Goal: Task Accomplishment & Management: Use online tool/utility

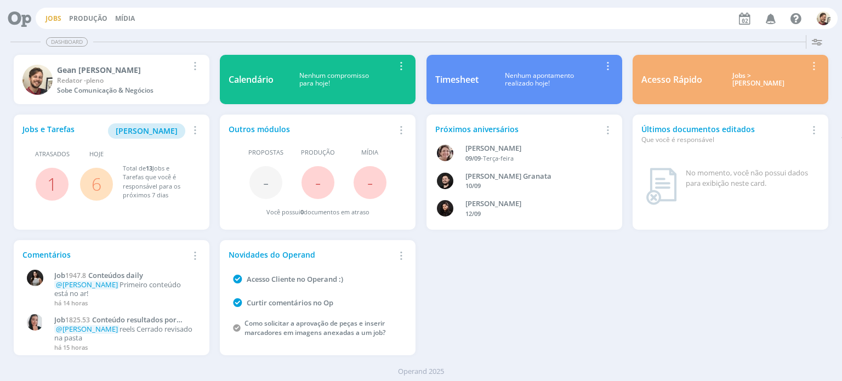
click at [55, 19] on link "Jobs" at bounding box center [54, 18] width 16 height 9
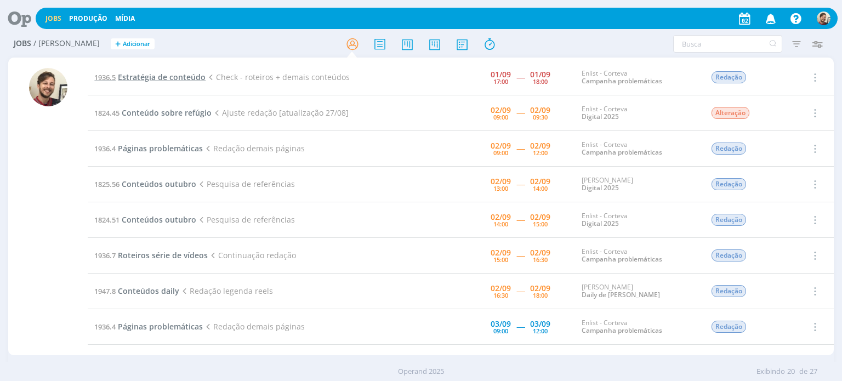
click at [180, 78] on span "Estratégia de conteúdo" at bounding box center [162, 77] width 88 height 10
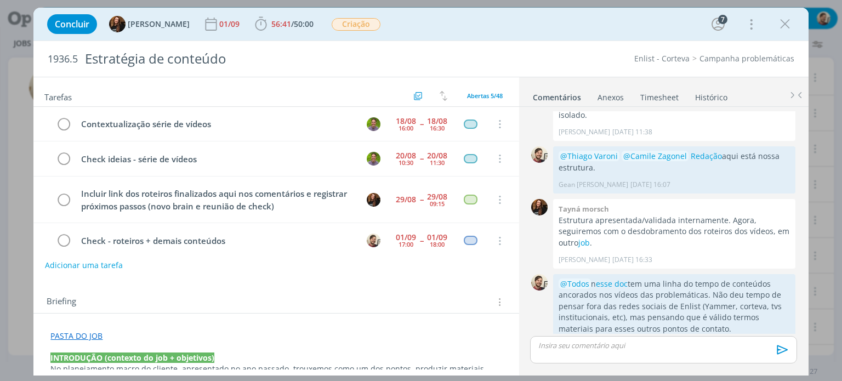
scroll to position [44, 0]
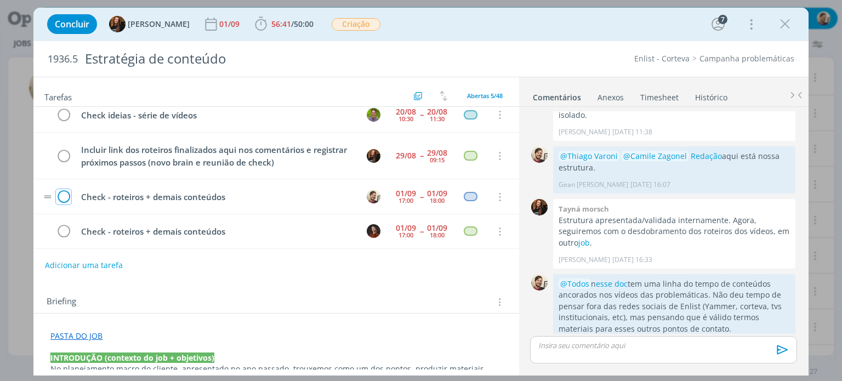
click at [67, 195] on icon "dialog" at bounding box center [63, 197] width 15 height 16
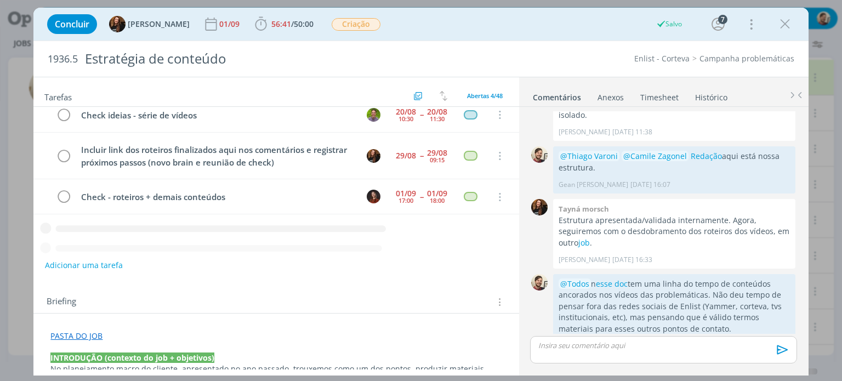
scroll to position [9, 0]
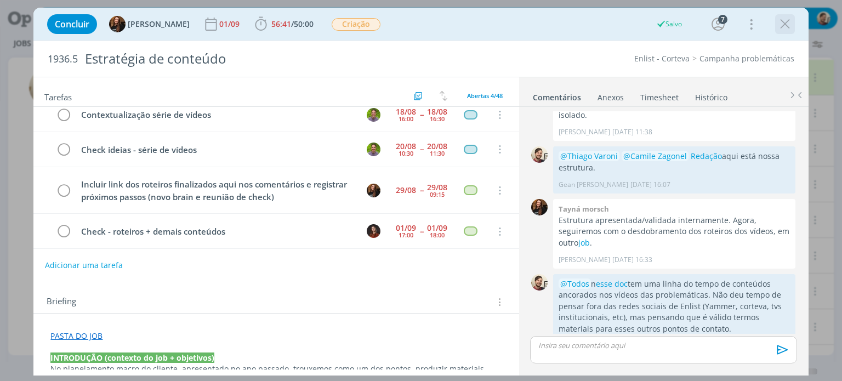
click at [777, 27] on button "dialog" at bounding box center [785, 24] width 16 height 16
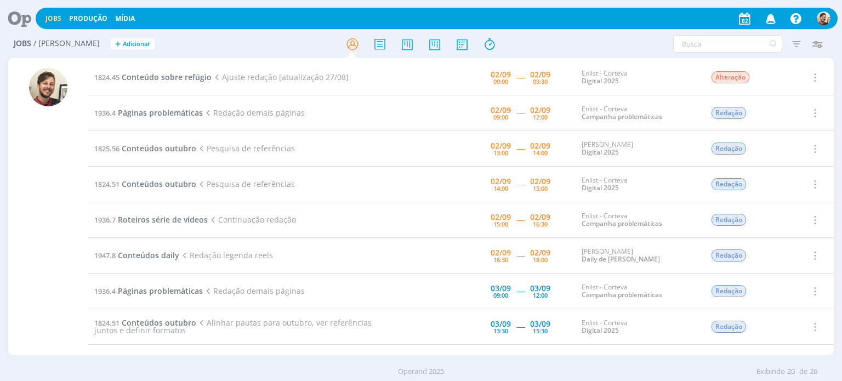
click at [447, 230] on td at bounding box center [433, 220] width 66 height 36
click at [166, 76] on span "Conteúdo sobre refúgio" at bounding box center [167, 77] width 90 height 10
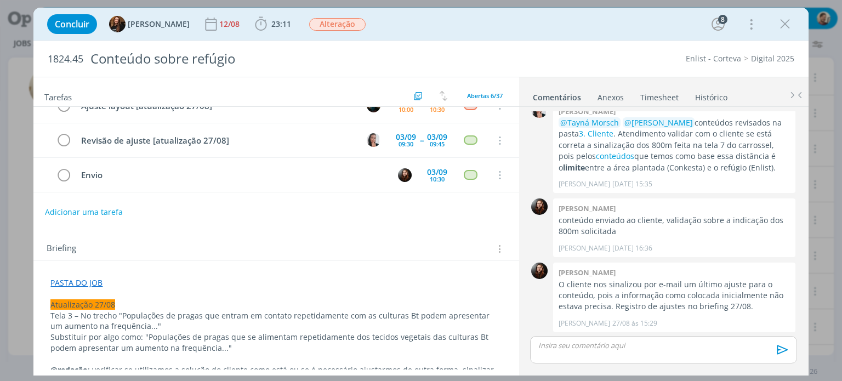
scroll to position [55, 0]
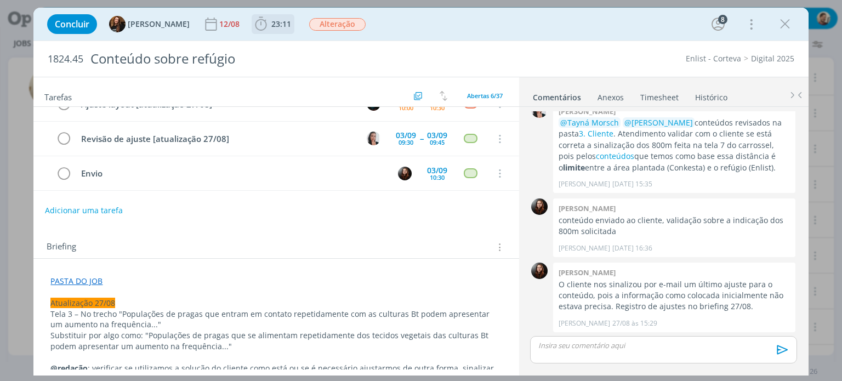
click at [271, 19] on span "23:11" at bounding box center [281, 24] width 20 height 10
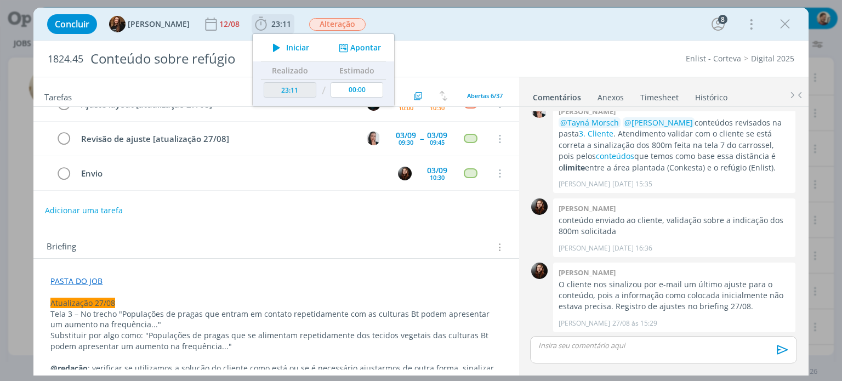
click at [286, 47] on span "Iniciar" at bounding box center [297, 48] width 23 height 8
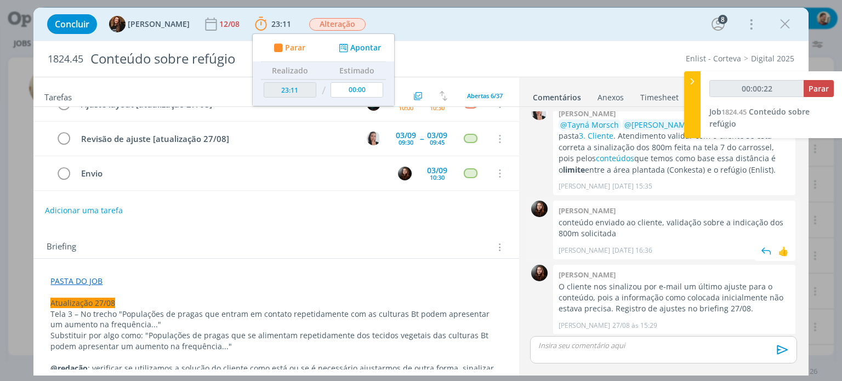
scroll to position [1044, 0]
click at [600, 134] on link "3. Cliente" at bounding box center [596, 133] width 35 height 10
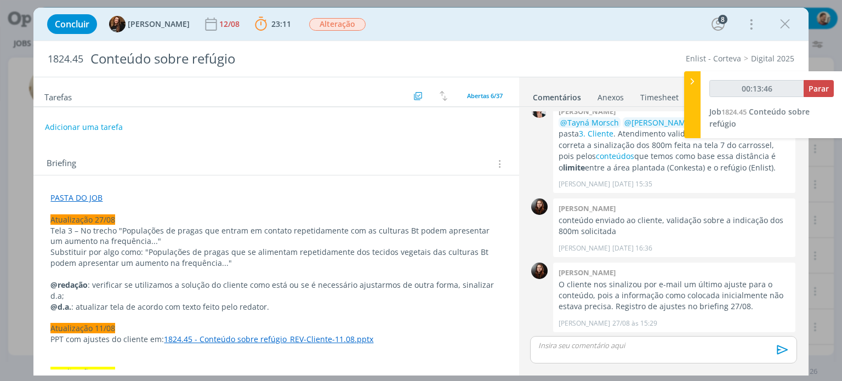
scroll to position [164, 0]
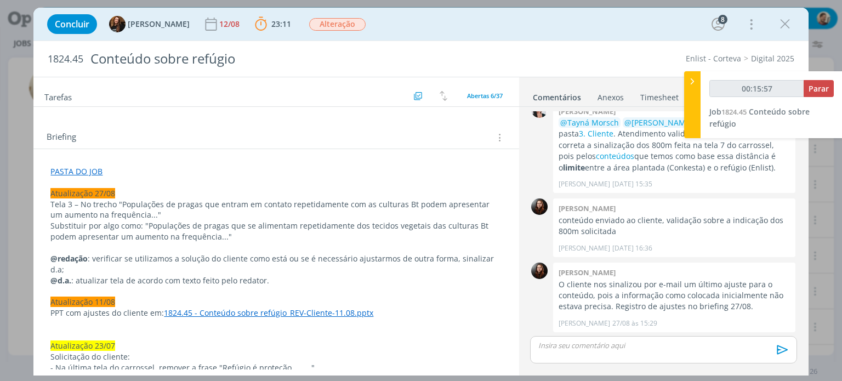
click at [225, 223] on span "Substituir por algo como: "Populações de pragas que se alimentam repetidamente …" at bounding box center [270, 230] width 440 height 21
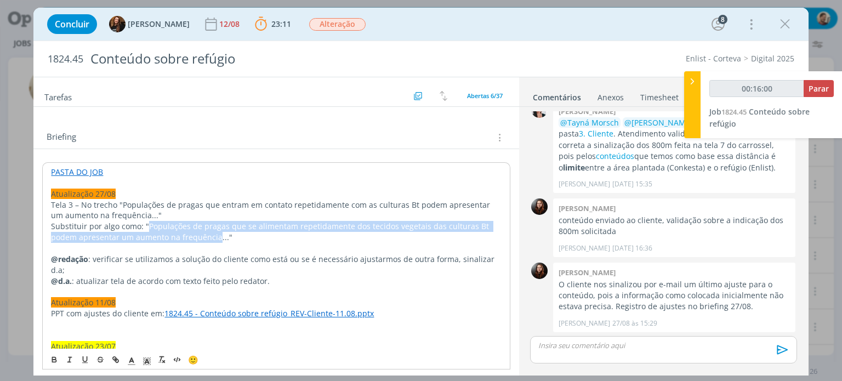
drag, startPoint x: 146, startPoint y: 223, endPoint x: 208, endPoint y: 239, distance: 64.6
click at [208, 239] on span "Substituir por algo como: "Populações de pragas que se alimentam repetidamente …" at bounding box center [271, 231] width 440 height 21
copy span "Populações de pragas que se alimentam repetidamente dos tecidos vegetais das cu…"
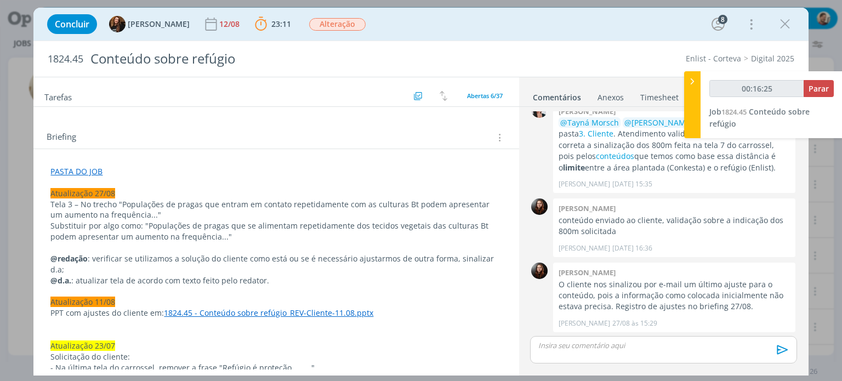
click at [218, 240] on p "Substituir por algo como: "Populações de pragas que se alimentam repetidamente …" at bounding box center [275, 231] width 451 height 22
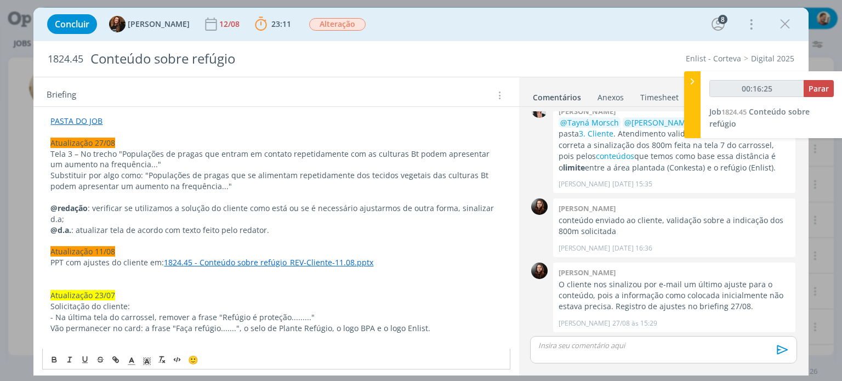
scroll to position [219, 0]
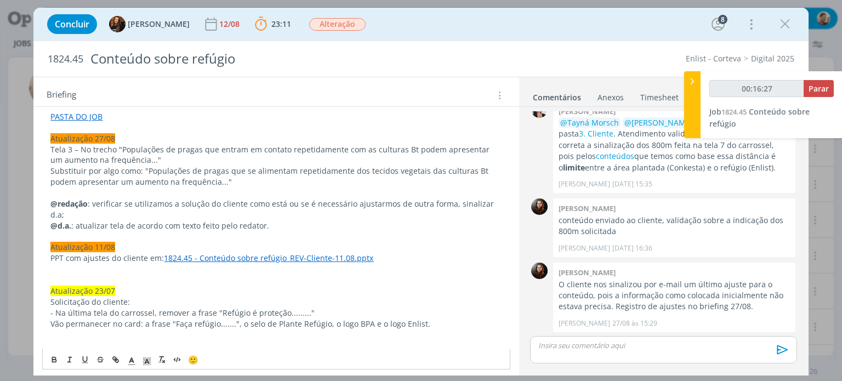
click at [282, 220] on p "@d.a. : atualizar tela de acordo com texto feito pelo redator." at bounding box center [275, 225] width 451 height 11
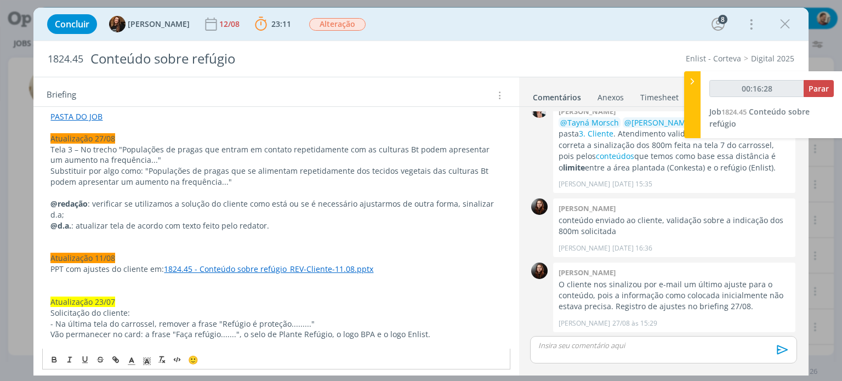
type input "00:16:29"
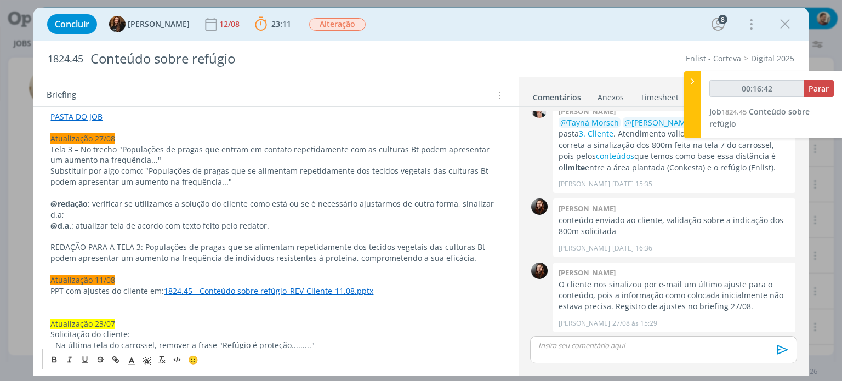
click at [271, 220] on p "@d.a. : atualizar tela de acordo com texto feito pelo redator." at bounding box center [275, 225] width 451 height 11
drag, startPoint x: 57, startPoint y: 232, endPoint x: 141, endPoint y: 234, distance: 84.4
click at [141, 242] on p "REDAÇÃO PARA A TELA 3: Populações de pragas que se alimentam repetidamente dos …" at bounding box center [275, 253] width 451 height 22
click at [54, 356] on icon "dialog" at bounding box center [54, 359] width 9 height 9
click at [128, 362] on icon "dialog" at bounding box center [132, 361] width 10 height 10
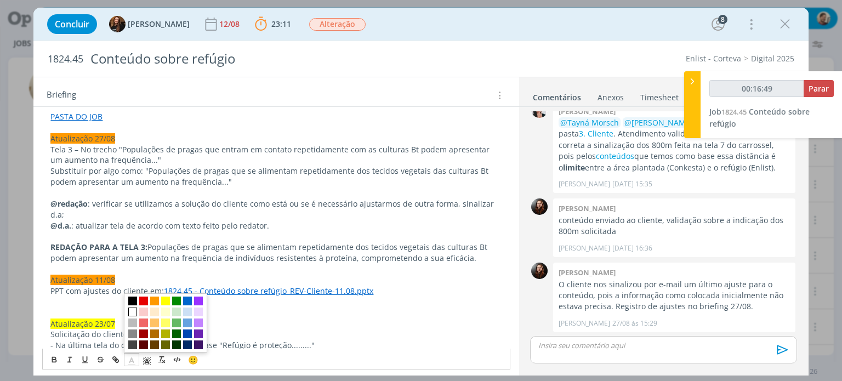
click at [136, 309] on span "dialog" at bounding box center [132, 312] width 9 height 9
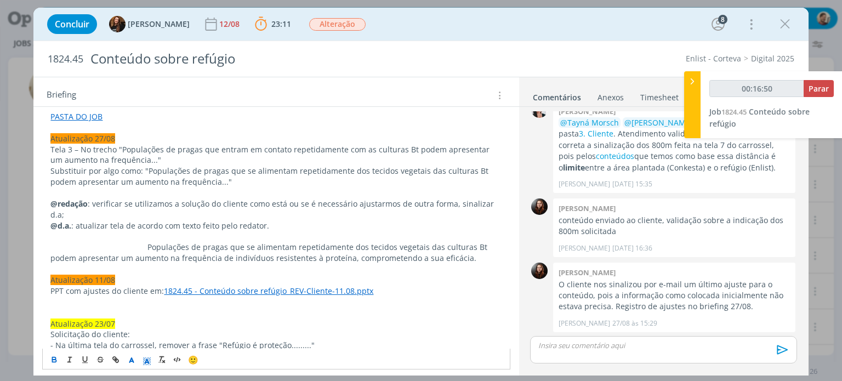
click at [146, 360] on polyline "dialog" at bounding box center [147, 361] width 4 height 4
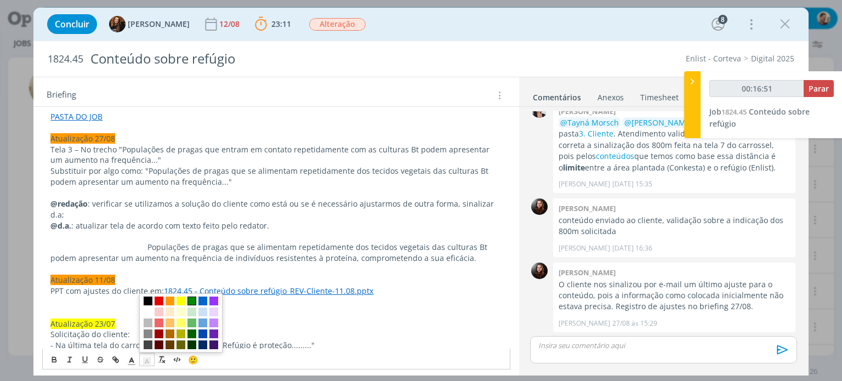
click at [193, 302] on span "dialog" at bounding box center [192, 301] width 9 height 9
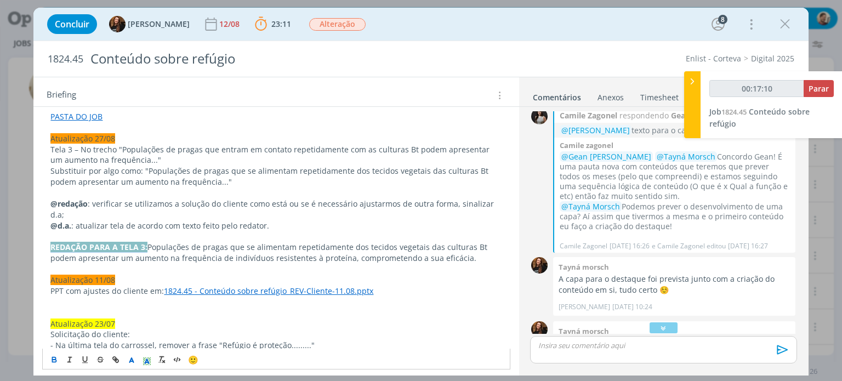
scroll to position [200, 0]
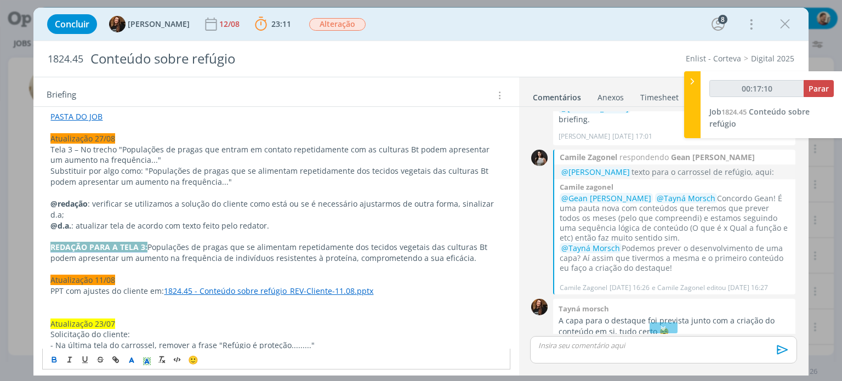
type input "00:17:11"
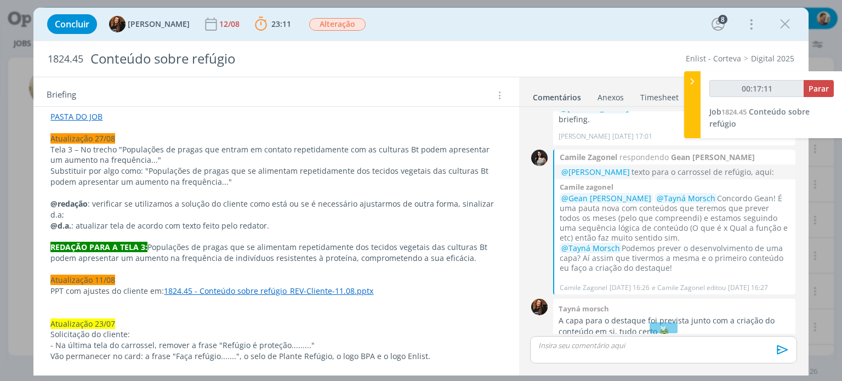
click at [689, 118] on div at bounding box center [692, 104] width 16 height 67
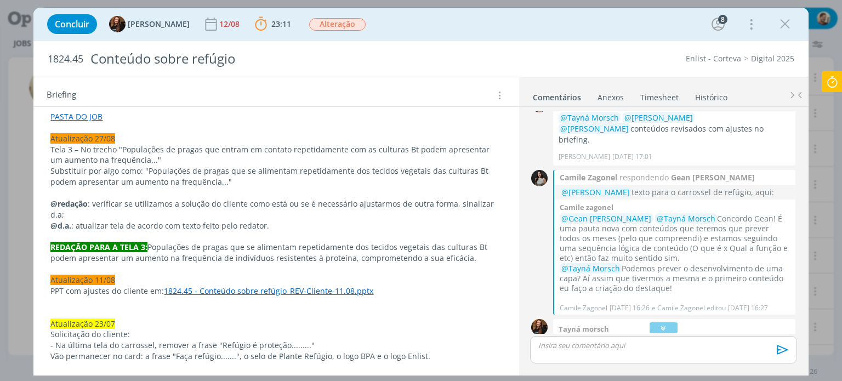
scroll to position [0, 0]
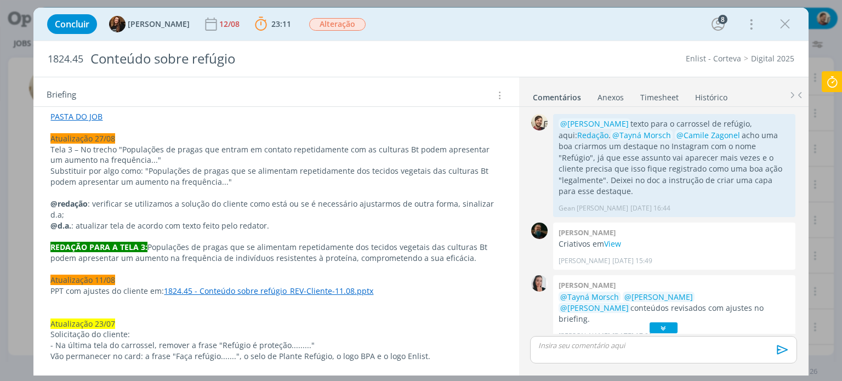
click at [663, 328] on icon "dialog" at bounding box center [664, 328] width 12 height 11
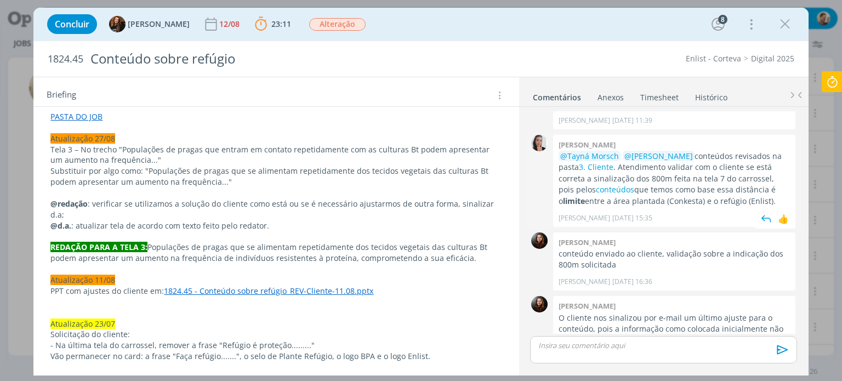
scroll to position [1787, 0]
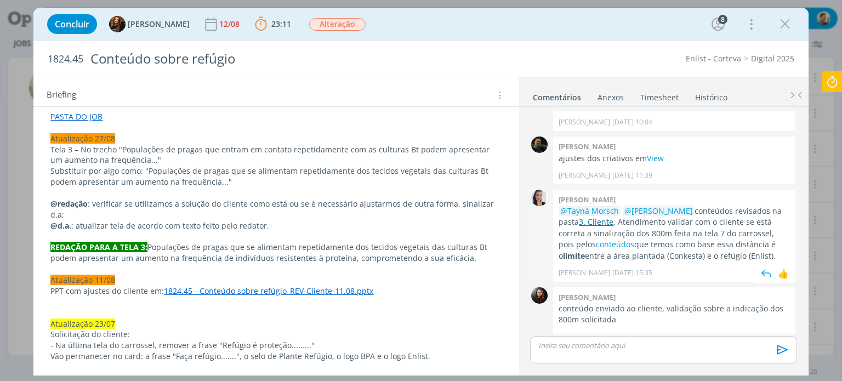
click at [603, 217] on link "3. Cliente" at bounding box center [596, 222] width 35 height 10
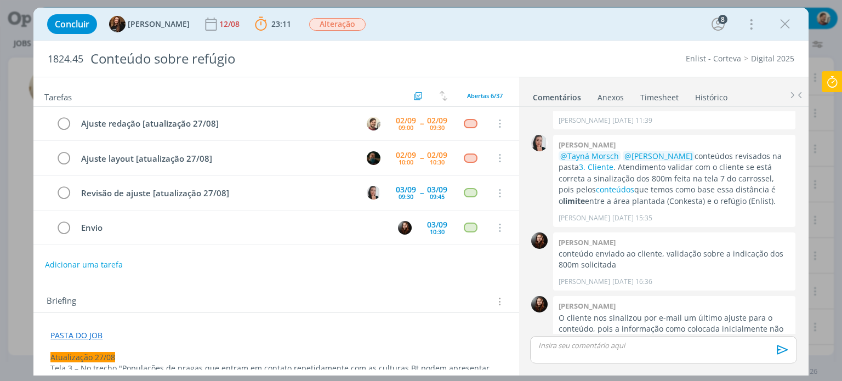
scroll to position [0, 0]
click at [580, 350] on p "dialog" at bounding box center [663, 345] width 249 height 10
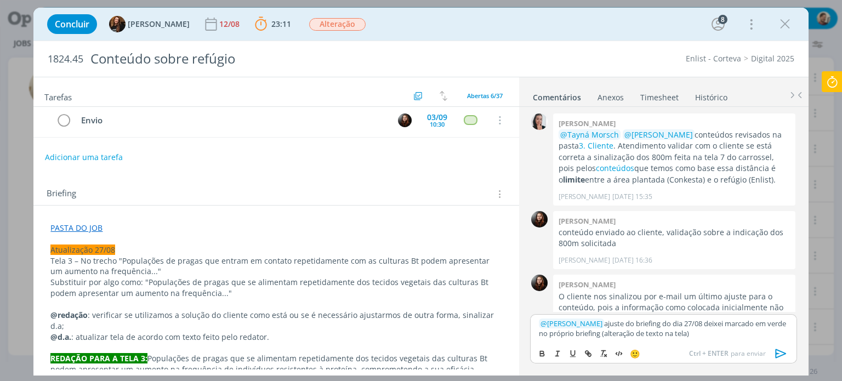
scroll to position [110, 0]
click at [748, 333] on p "﻿ @ [PERSON_NAME] ﻿ ajuste do briefing do dia 27/08 deixei marcado em verde no …" at bounding box center [663, 329] width 249 height 20
drag, startPoint x: 713, startPoint y: 333, endPoint x: 731, endPoint y: 337, distance: 19.1
click at [731, 337] on p "﻿ @ [PERSON_NAME] ﻿ ajuste do briefing do dia 27/08 deixei marcado em verde no …" at bounding box center [663, 329] width 249 height 20
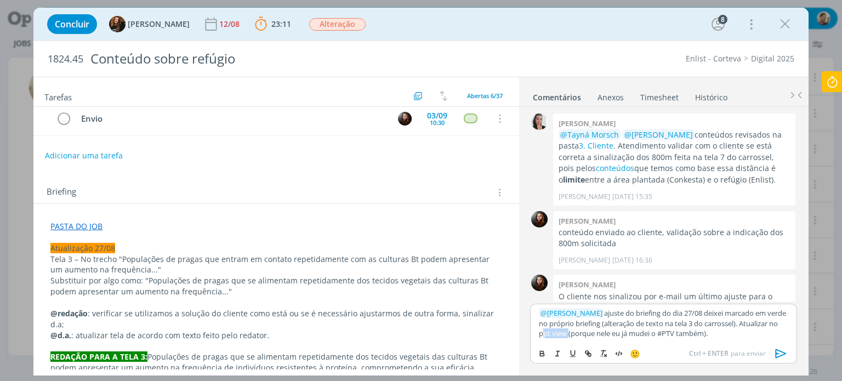
drag, startPoint x: 540, startPoint y: 335, endPoint x: 565, endPoint y: 337, distance: 25.3
click at [565, 337] on p "﻿ @ [PERSON_NAME] ﻿ ajuste do briefing do dia 27/08 deixei marcado em verde no …" at bounding box center [663, 323] width 249 height 30
click at [592, 354] on icon "dialog" at bounding box center [588, 353] width 9 height 9
click at [594, 314] on input "ppt view" at bounding box center [603, 312] width 93 height 14
drag, startPoint x: 594, startPoint y: 311, endPoint x: 436, endPoint y: 132, distance: 238.5
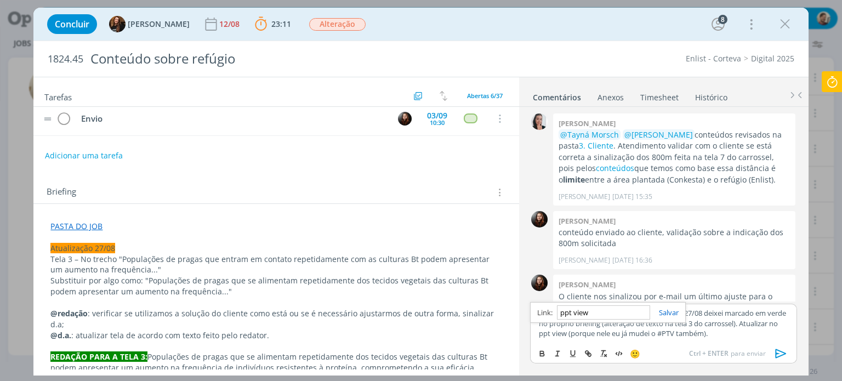
click at [552, 311] on div "ppt view" at bounding box center [608, 312] width 156 height 21
paste input "[URL][DOMAIN_NAME]"
type input "[URL][DOMAIN_NAME]"
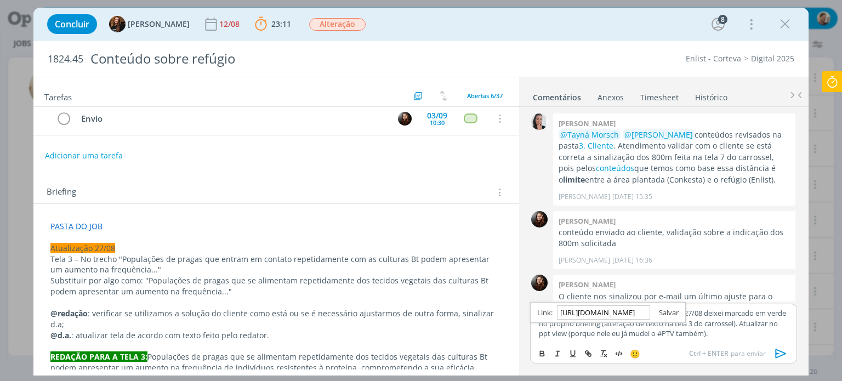
click at [671, 310] on link "dialog" at bounding box center [664, 313] width 29 height 10
click at [717, 337] on p "﻿ @ [PERSON_NAME] ﻿ ajuste do briefing do dia 27/08 deixei marcado em verde no …" at bounding box center [663, 323] width 249 height 30
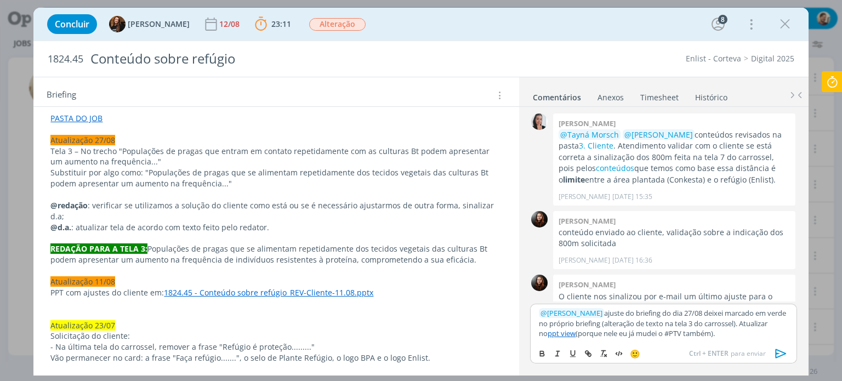
scroll to position [219, 0]
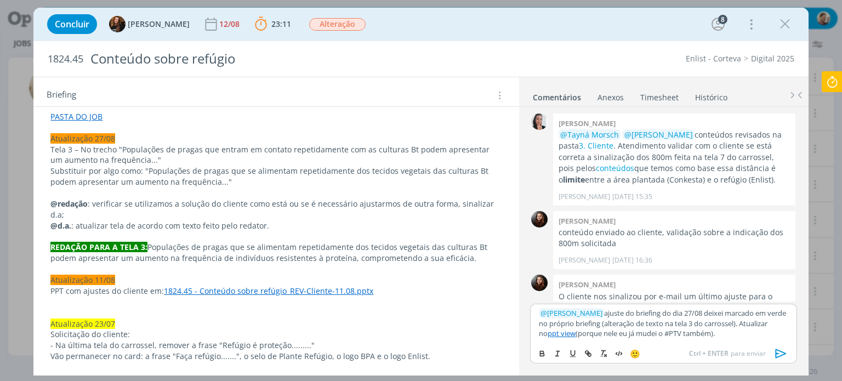
click at [52, 242] on strong "REDAÇÃO PARA A TELA 3:" at bounding box center [98, 247] width 97 height 10
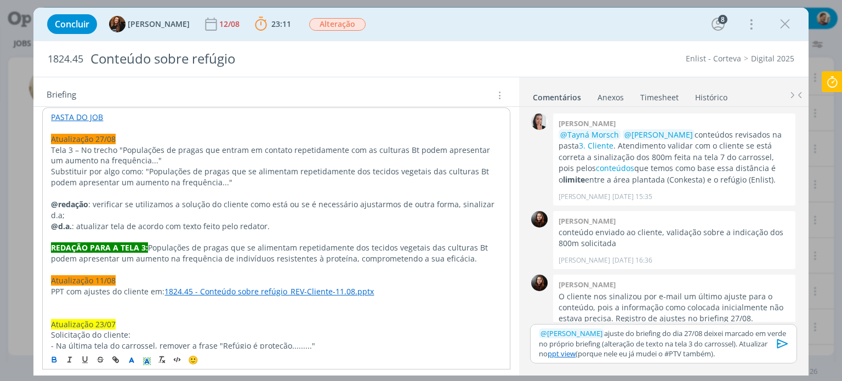
scroll to position [1854, 0]
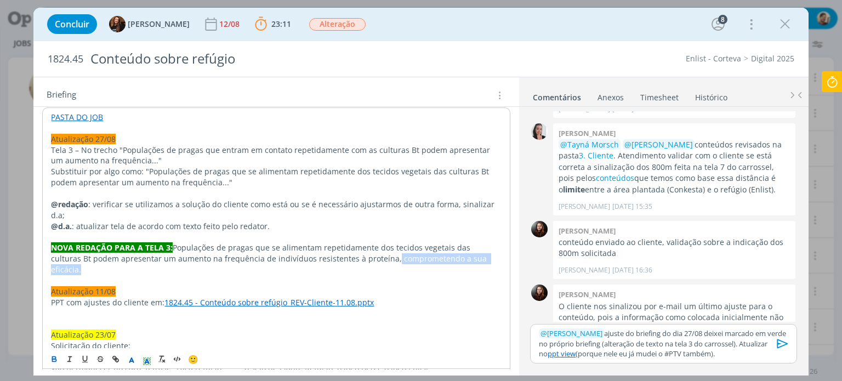
drag, startPoint x: 355, startPoint y: 247, endPoint x: 470, endPoint y: 246, distance: 115.1
click at [470, 246] on p "NOVA REDAÇÃO PARA A TELA 3: Populações de pragas que se alimentam repetidamente…" at bounding box center [276, 258] width 450 height 33
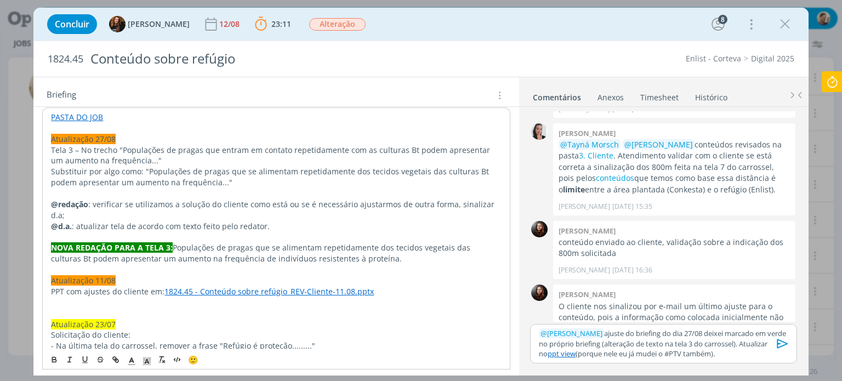
click at [427, 249] on p "NOVA REDAÇÃO PARA A TELA 3: Populações de pragas que se alimentam repetidamente…" at bounding box center [276, 253] width 450 height 22
click at [355, 246] on p "NOVA REDAÇÃO PARA A TELA 3: Populações de pragas que se alimentam repetidamente…" at bounding box center [275, 253] width 451 height 22
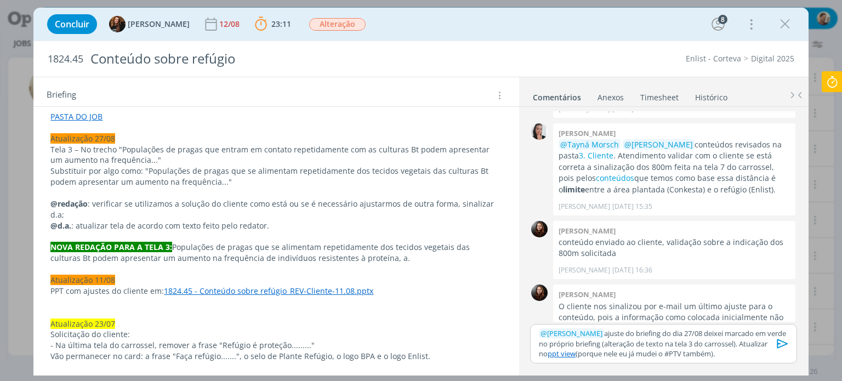
click at [365, 247] on p "NOVA REDAÇÃO PARA A TELA 3: Populações de pragas que se alimentam repetidamente…" at bounding box center [275, 253] width 451 height 22
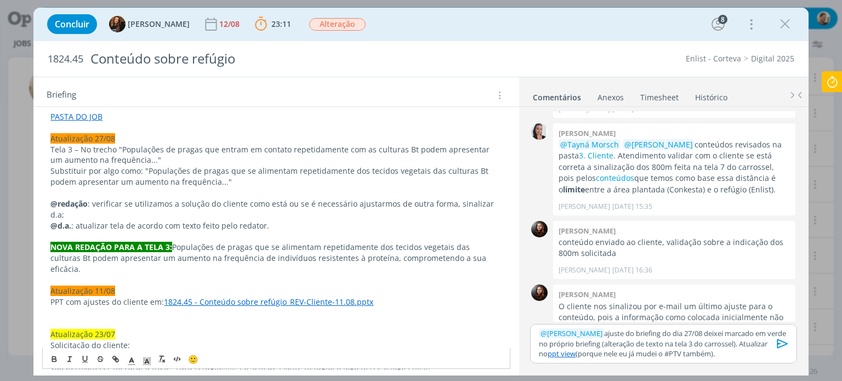
click at [461, 248] on p "NOVA REDAÇÃO PARA A TELA 3: Populações de pragas que se alimentam repetidamente…" at bounding box center [275, 258] width 451 height 33
drag, startPoint x: 356, startPoint y: 247, endPoint x: 469, endPoint y: 248, distance: 113.5
click at [469, 248] on p "NOVA REDAÇÃO PARA A TELA 3: Populações de pragas que se alimentam repetidamente…" at bounding box center [275, 258] width 451 height 33
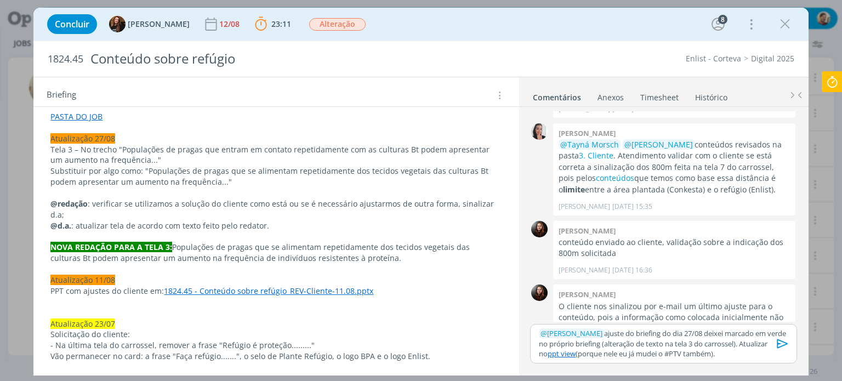
click at [732, 351] on p "﻿ @ [PERSON_NAME] ﻿ ajuste do briefing do dia 27/08 deixei marcado em verde no …" at bounding box center [663, 343] width 249 height 30
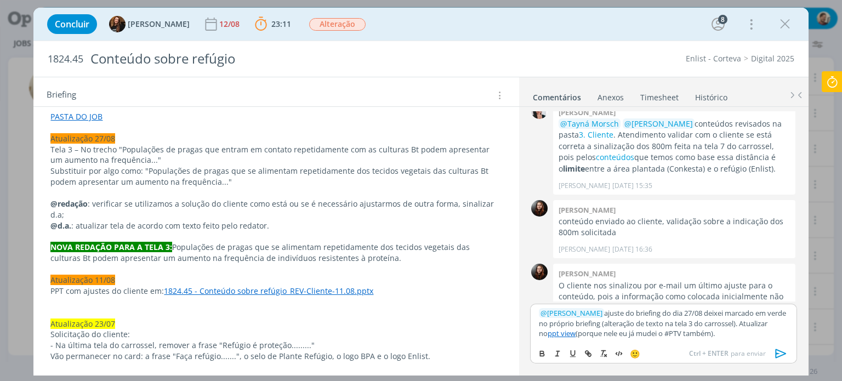
scroll to position [1875, 0]
click at [781, 349] on icon "dialog" at bounding box center [781, 353] width 16 height 16
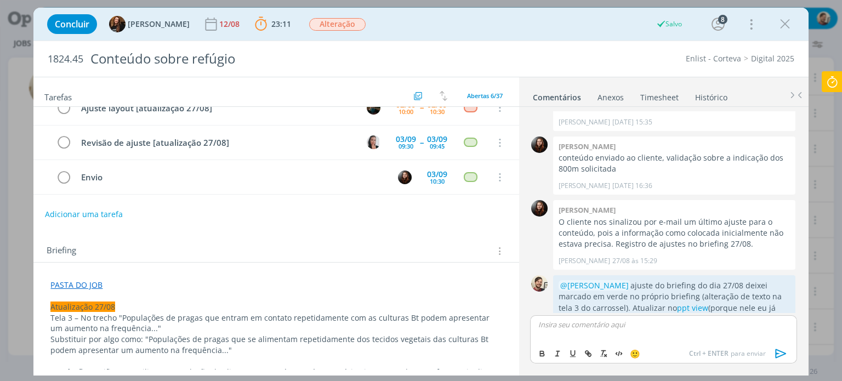
scroll to position [0, 0]
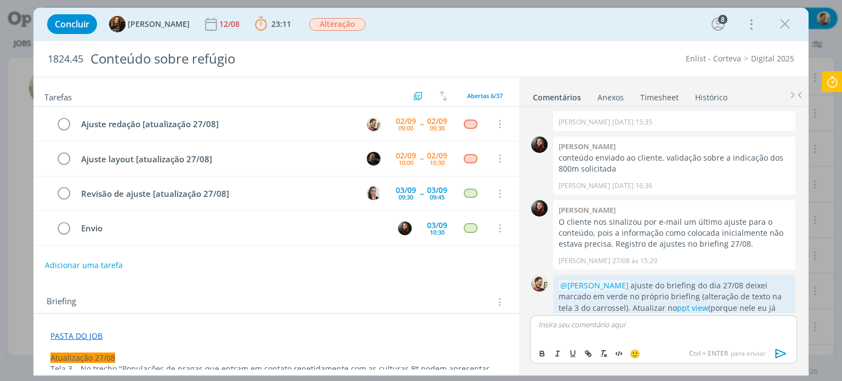
click at [830, 78] on icon at bounding box center [832, 81] width 20 height 21
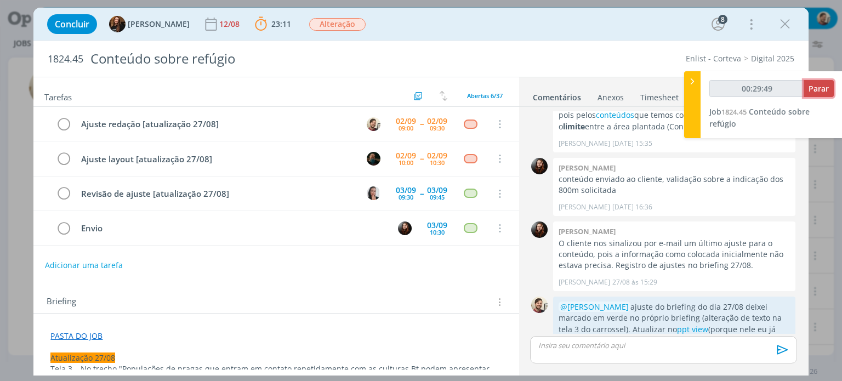
click at [831, 87] on button "Parar" at bounding box center [819, 88] width 30 height 17
type input "00:30:00"
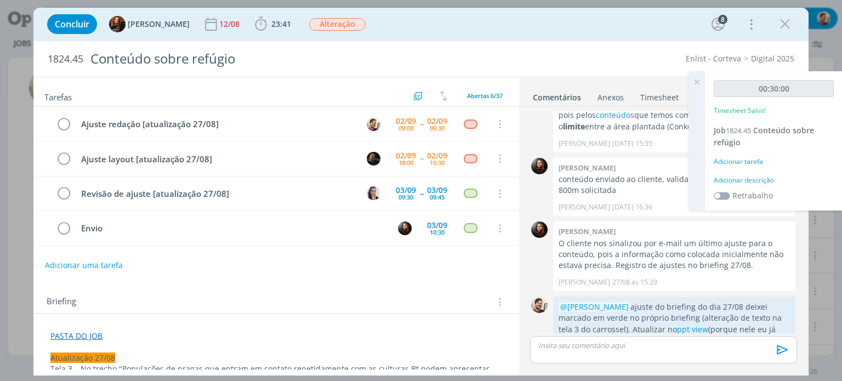
click at [763, 179] on div "Adicionar descrição" at bounding box center [774, 180] width 120 height 10
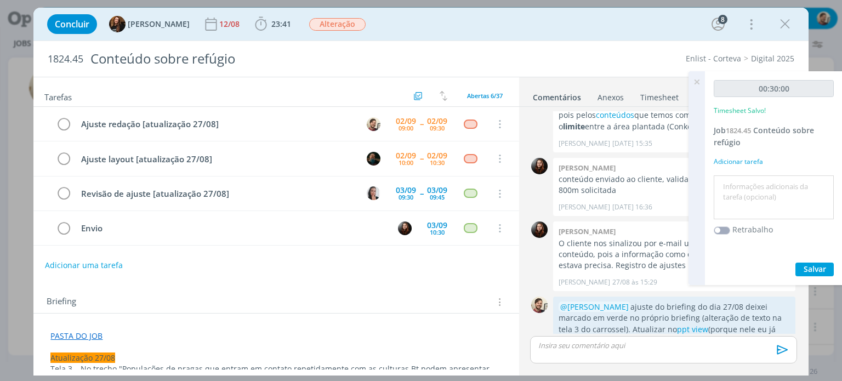
click at [763, 181] on textarea at bounding box center [774, 197] width 115 height 39
type textarea "redação"
click at [807, 270] on span "Salvar" at bounding box center [815, 269] width 22 height 10
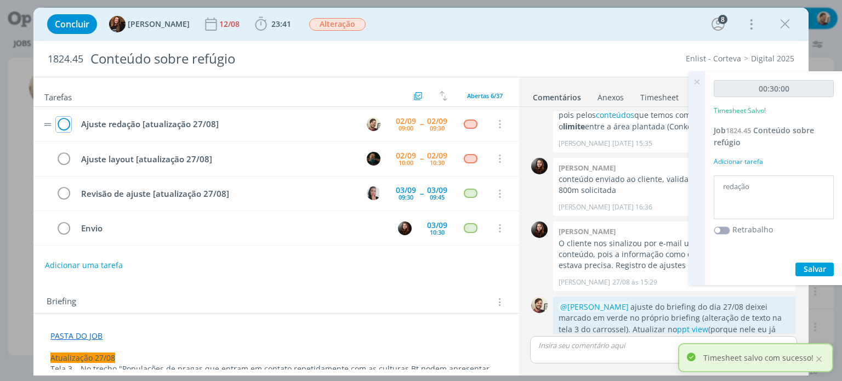
click at [64, 123] on icon "dialog" at bounding box center [63, 124] width 15 height 16
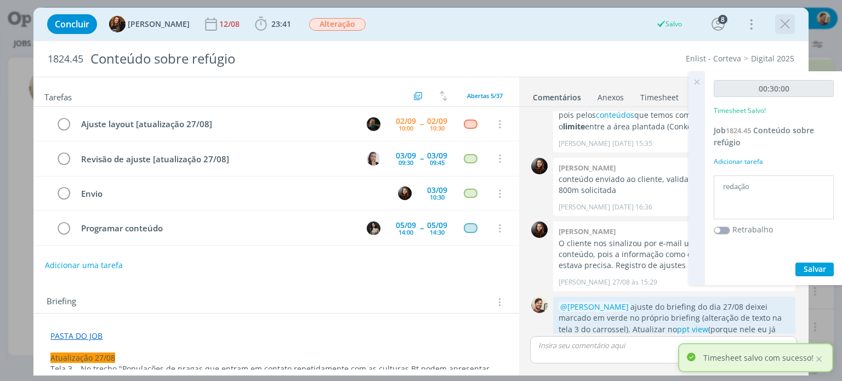
click at [785, 25] on icon "dialog" at bounding box center [785, 24] width 16 height 16
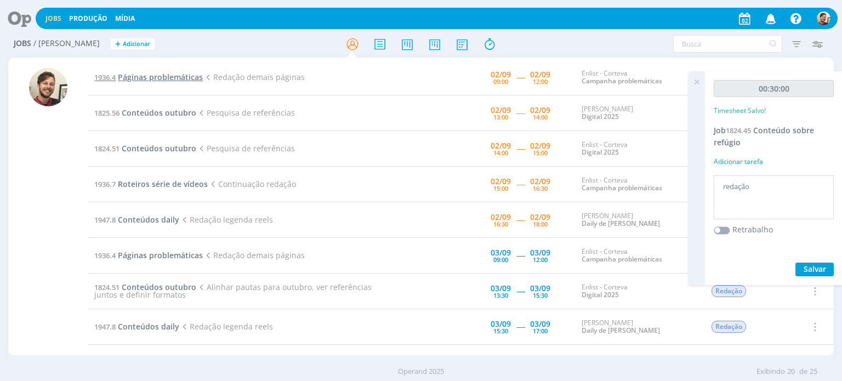
click at [168, 75] on span "Páginas problemáticas" at bounding box center [160, 77] width 85 height 10
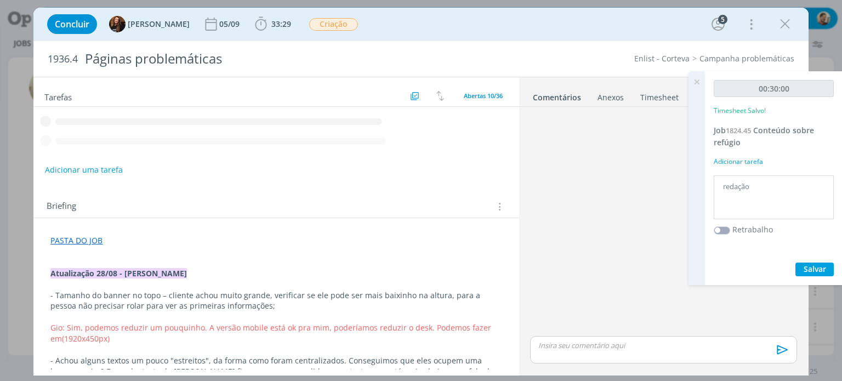
click at [696, 79] on icon at bounding box center [697, 81] width 20 height 21
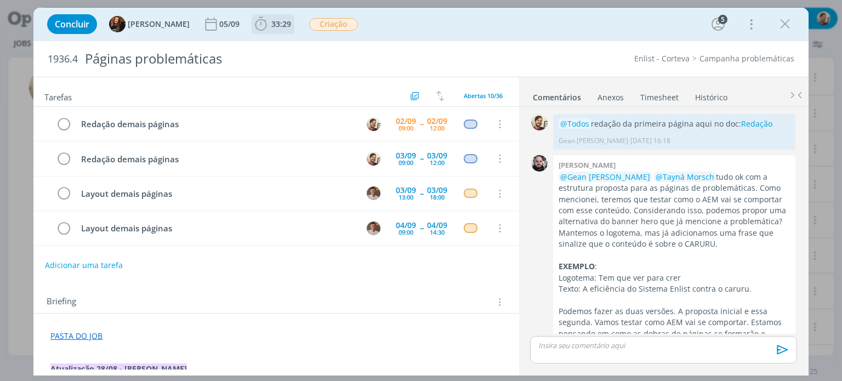
click at [278, 26] on span "33:29" at bounding box center [281, 24] width 20 height 10
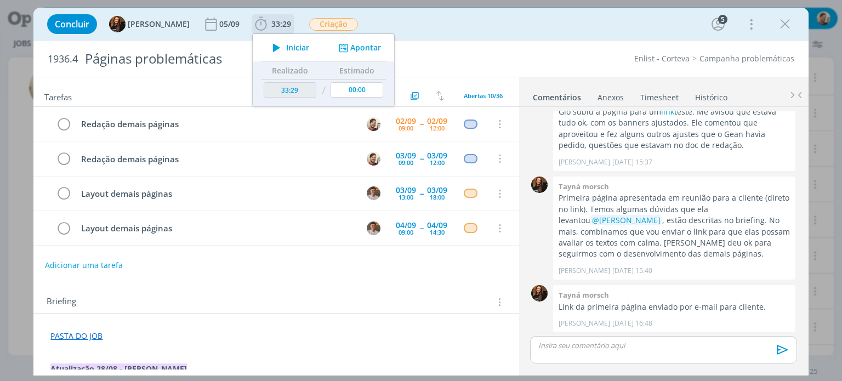
click at [286, 47] on span "Iniciar" at bounding box center [297, 48] width 23 height 8
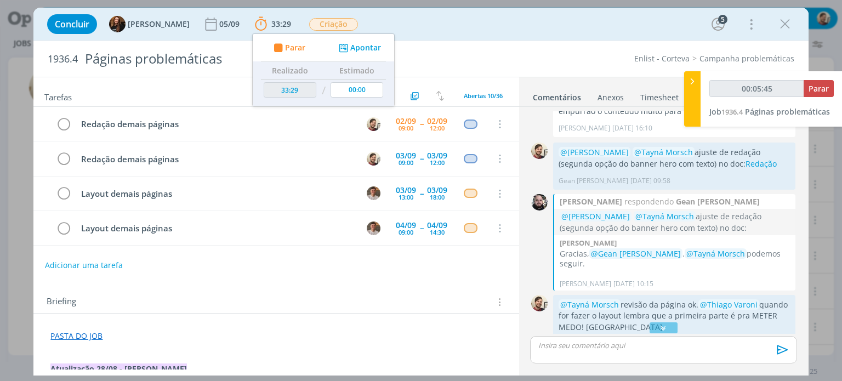
scroll to position [179, 0]
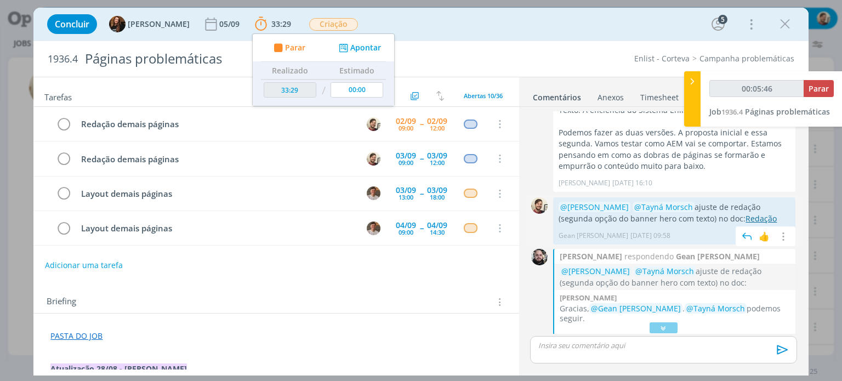
click at [746, 221] on link "Redação" at bounding box center [761, 218] width 31 height 10
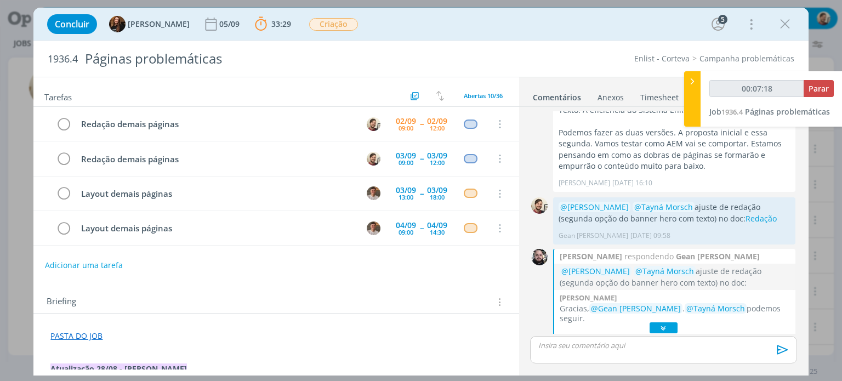
click at [663, 331] on icon "dialog" at bounding box center [664, 328] width 12 height 11
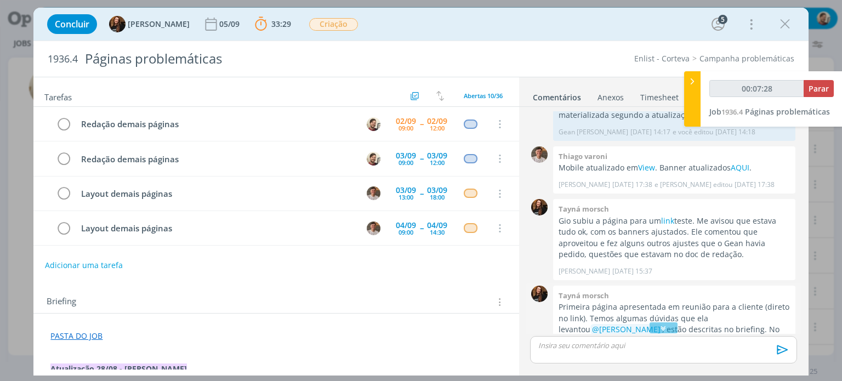
scroll to position [947, 0]
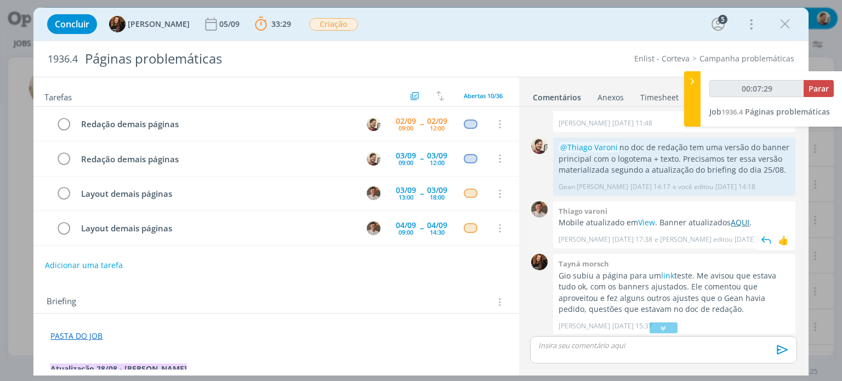
click at [733, 223] on link "AQUI" at bounding box center [740, 222] width 19 height 10
click at [651, 225] on link "View" at bounding box center [646, 222] width 17 height 10
click at [781, 24] on icon "dialog" at bounding box center [785, 24] width 16 height 16
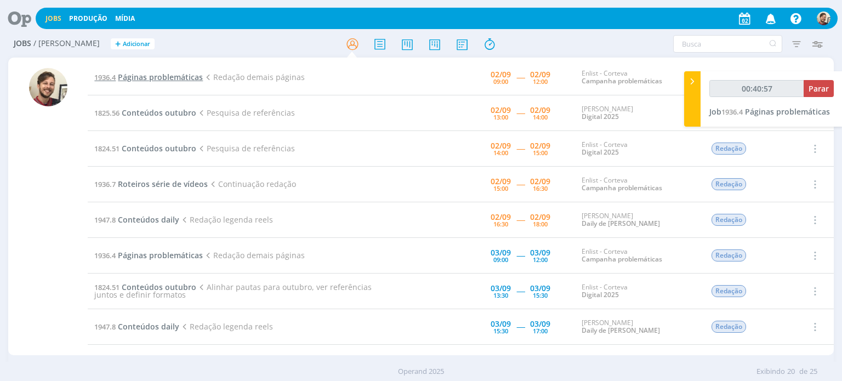
click at [161, 77] on span "Páginas problemáticas" at bounding box center [160, 77] width 85 height 10
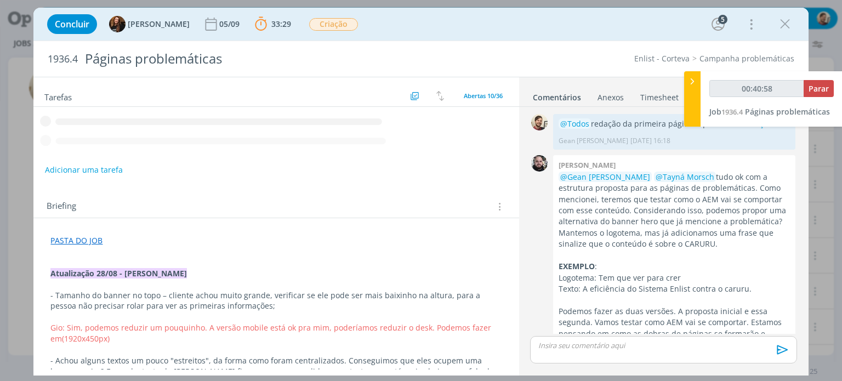
scroll to position [1111, 0]
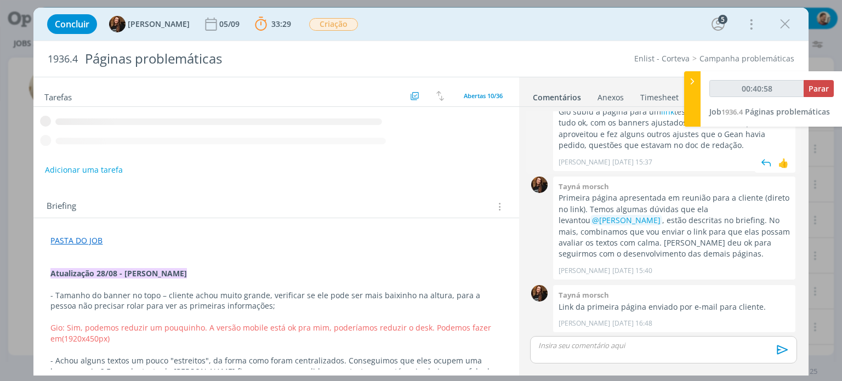
type input "00:40:59"
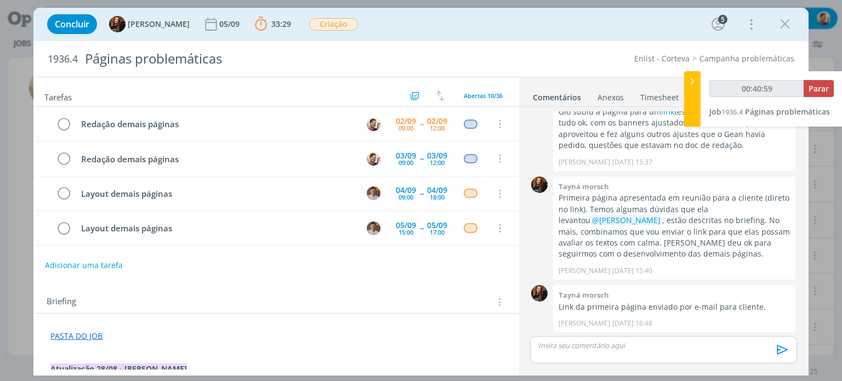
click at [690, 104] on div at bounding box center [692, 98] width 16 height 55
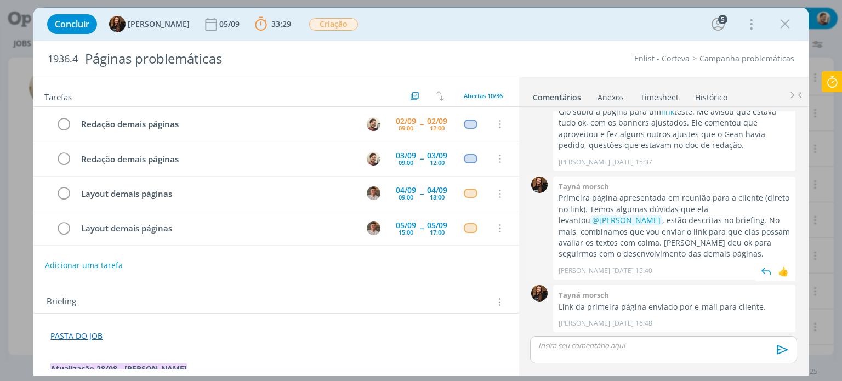
scroll to position [1056, 0]
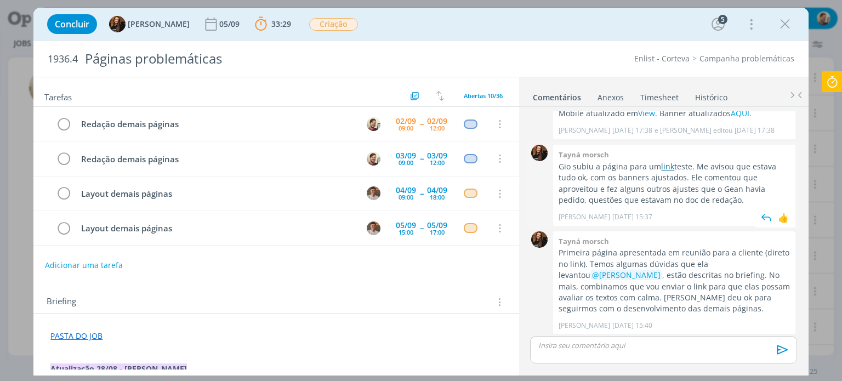
click at [666, 168] on link "link" at bounding box center [667, 166] width 13 height 10
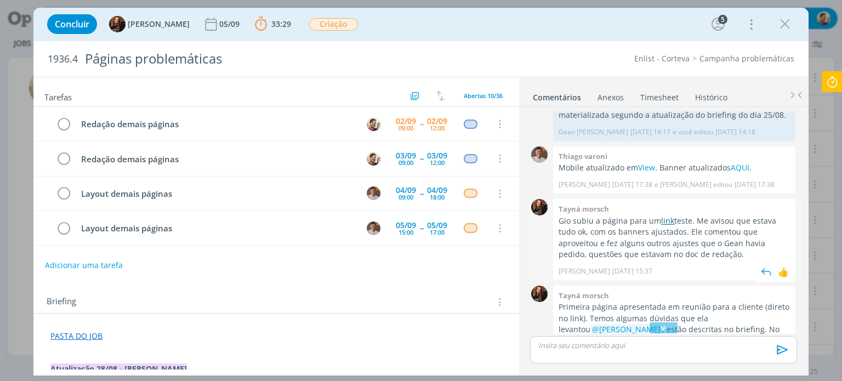
click at [666, 220] on link "link" at bounding box center [667, 220] width 13 height 10
